Goal: Information Seeking & Learning: Learn about a topic

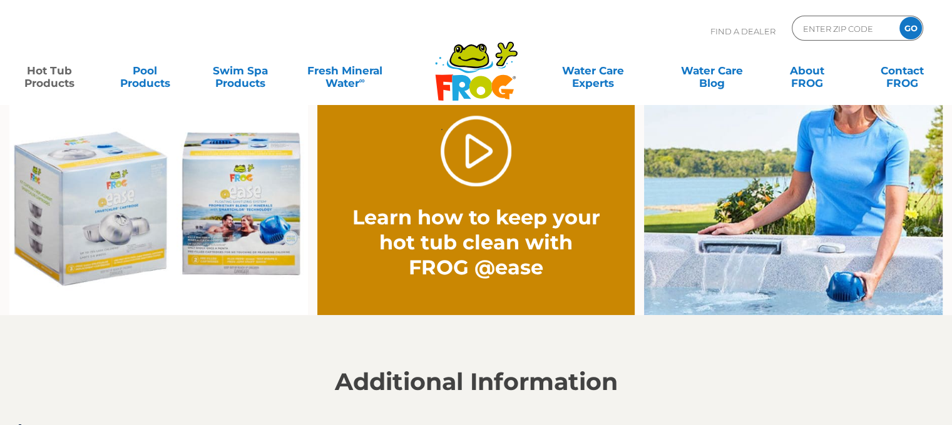
scroll to position [1067, 0]
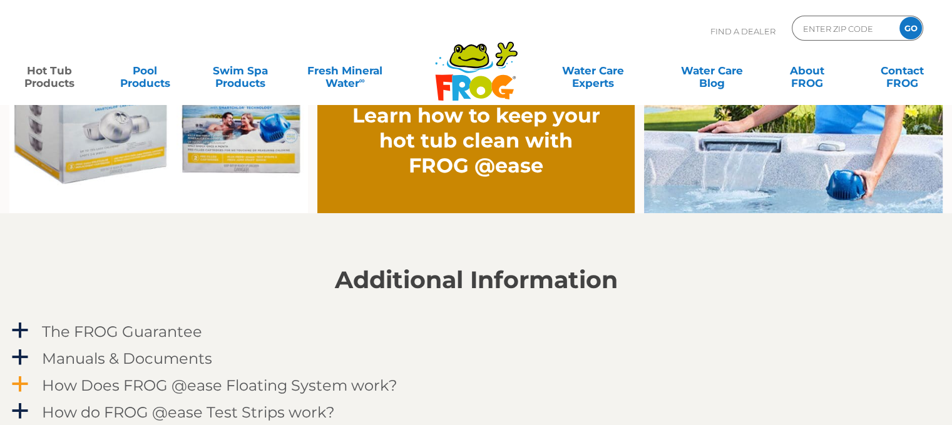
click at [55, 389] on h4 "How Does FROG @ease Floating System work?" at bounding box center [219, 385] width 355 height 17
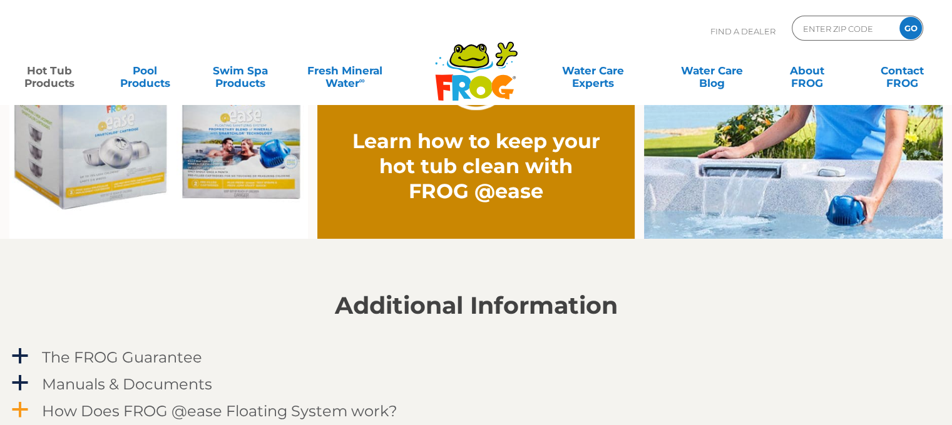
scroll to position [1067, 0]
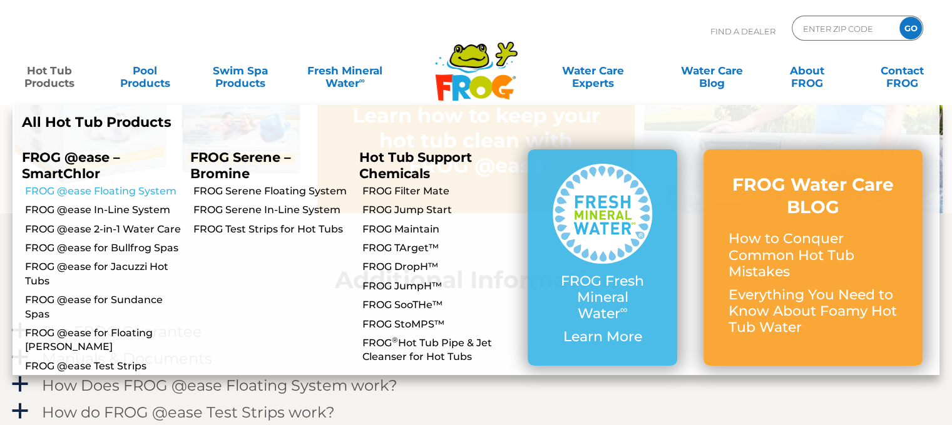
click at [70, 193] on link "FROG @ease Floating System" at bounding box center [103, 192] width 156 height 14
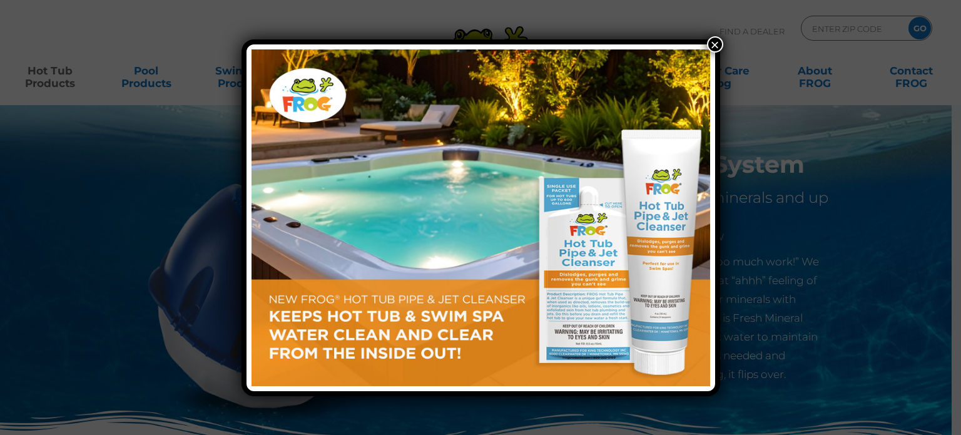
click at [719, 47] on button "×" at bounding box center [715, 44] width 16 height 16
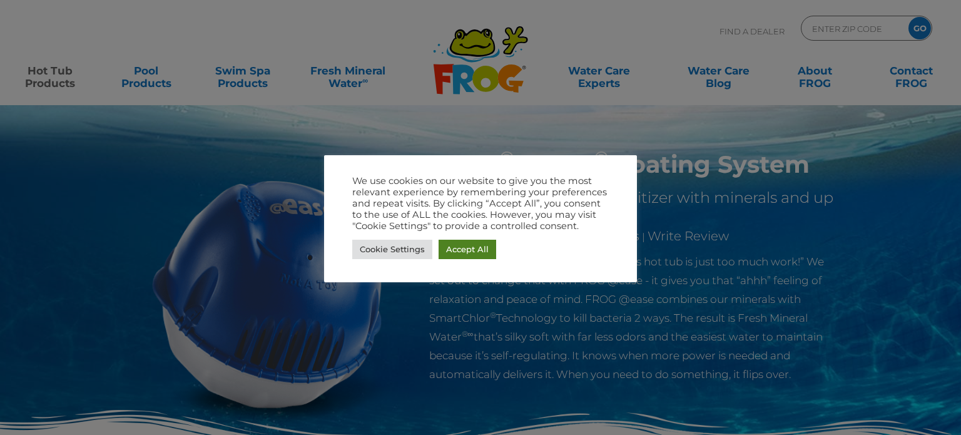
click at [482, 243] on link "Accept All" at bounding box center [468, 249] width 58 height 19
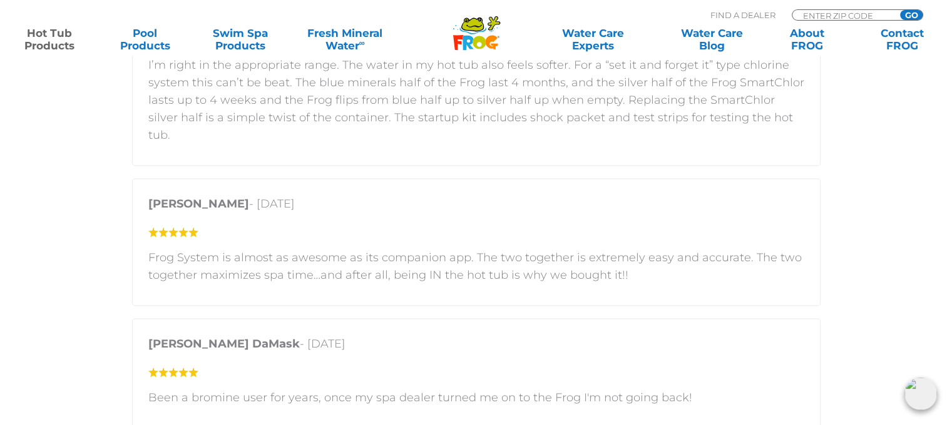
scroll to position [2264, 0]
